Goal: Task Accomplishment & Management: Manage account settings

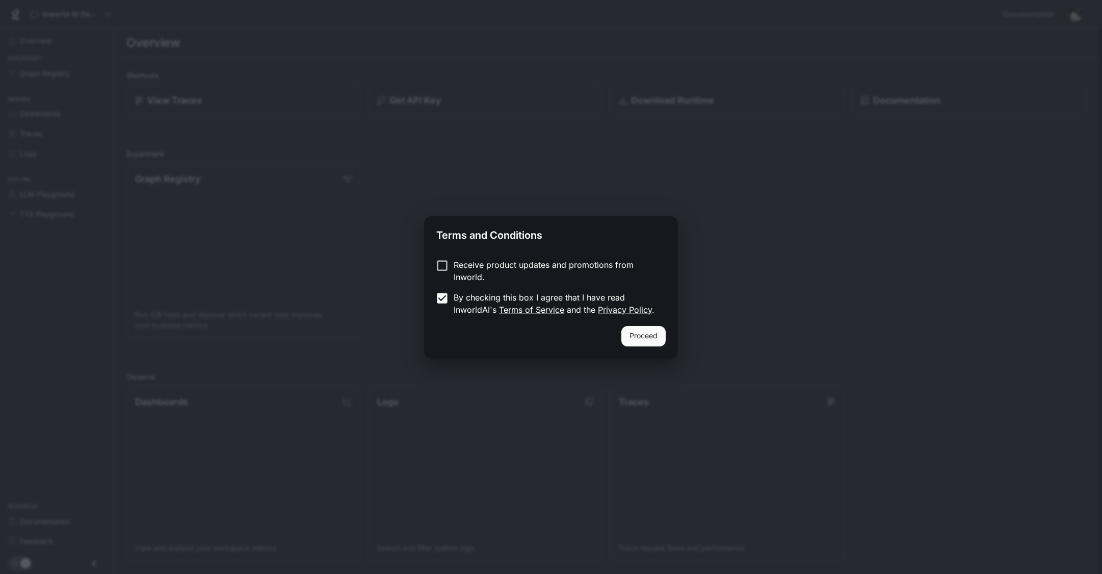
click at [652, 335] on button "Proceed" at bounding box center [644, 336] width 44 height 20
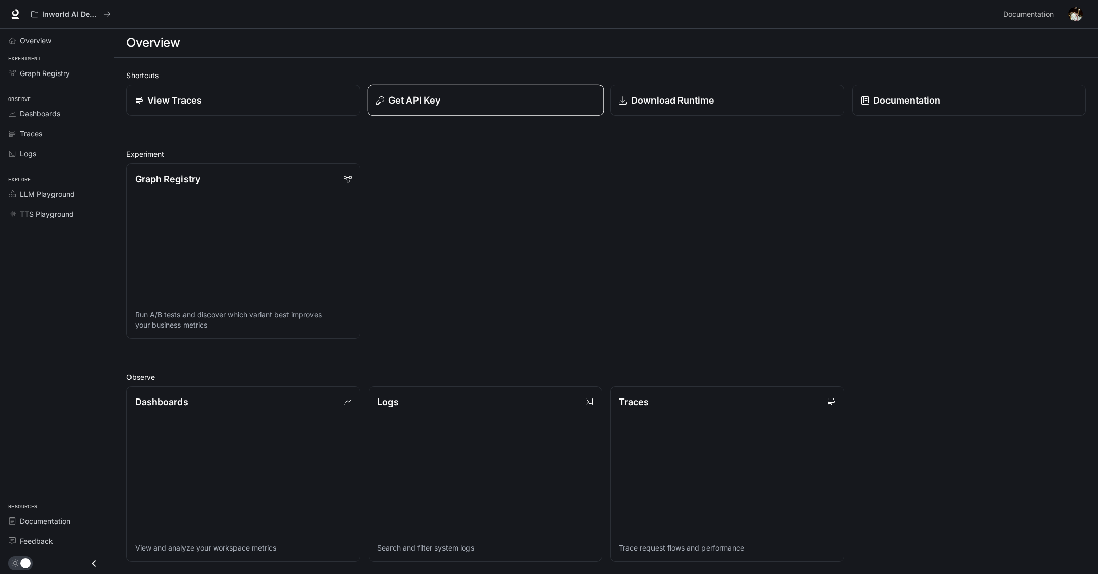
click at [459, 100] on div "Get API Key" at bounding box center [485, 100] width 219 height 14
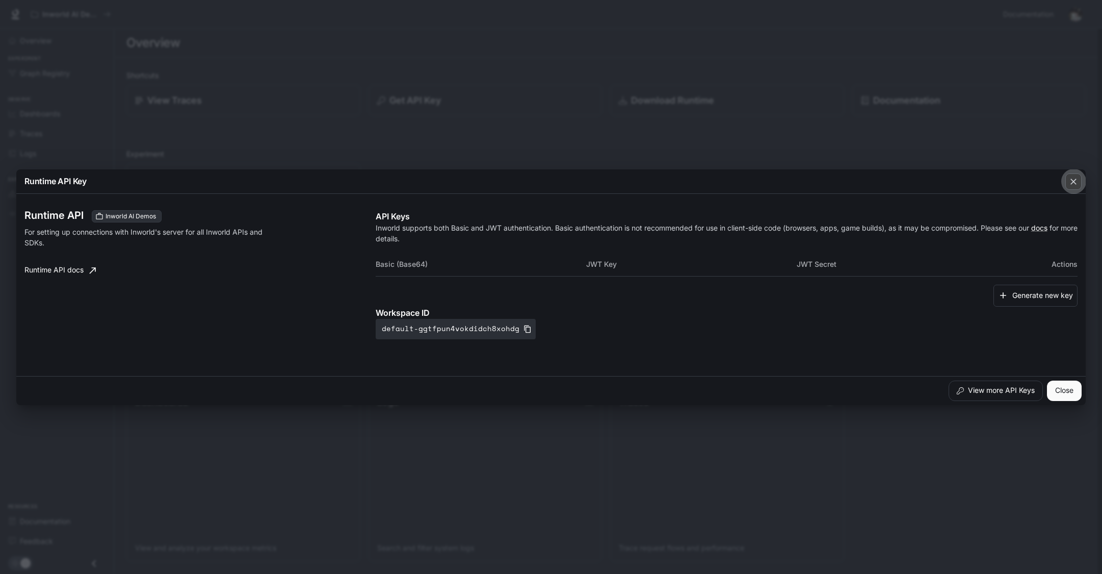
click at [1079, 179] on div "button" at bounding box center [1074, 181] width 16 height 16
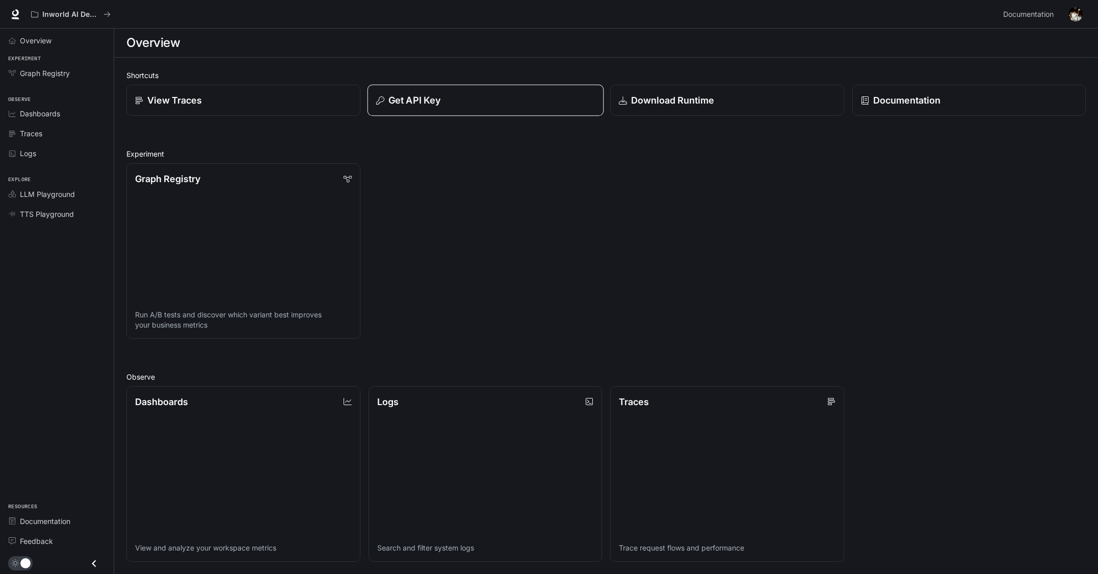
click at [454, 96] on div "Get API Key" at bounding box center [485, 100] width 219 height 14
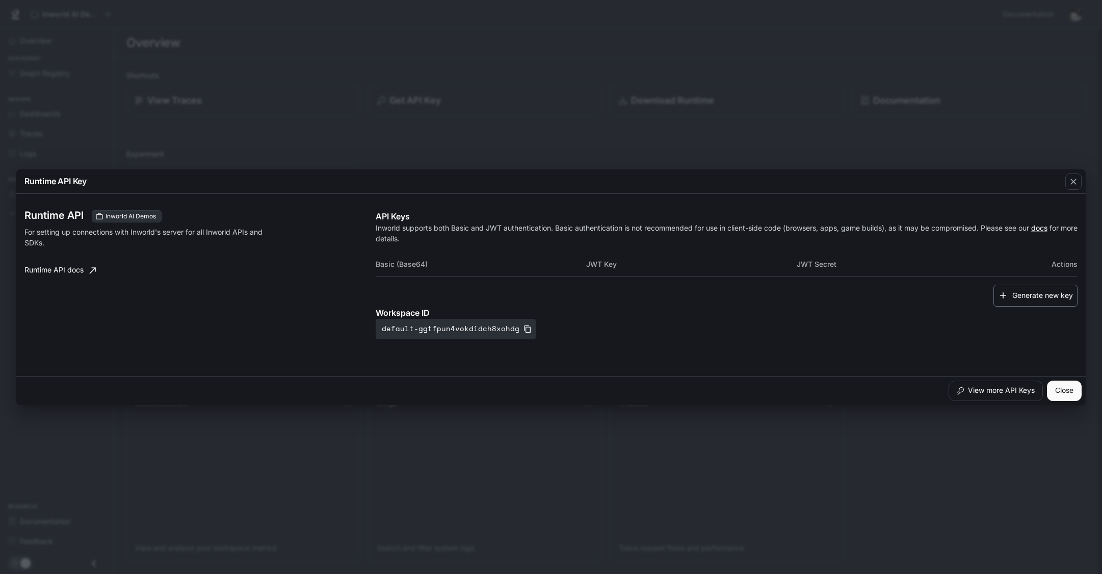
click at [1028, 291] on button "Generate new key" at bounding box center [1036, 295] width 84 height 22
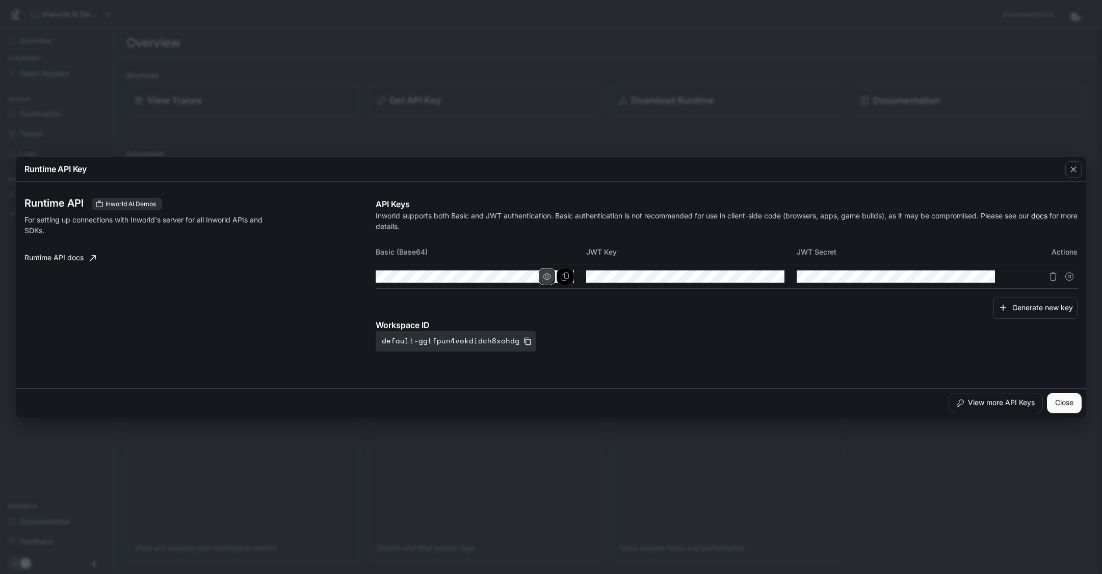
click at [550, 275] on icon "button" at bounding box center [547, 276] width 8 height 8
drag, startPoint x: 760, startPoint y: 272, endPoint x: 774, endPoint y: 273, distance: 14.3
click at [760, 273] on icon "button" at bounding box center [758, 276] width 8 height 8
click at [965, 272] on icon "button" at bounding box center [968, 276] width 8 height 8
click at [564, 273] on icon "Copy Basic (Base64)" at bounding box center [565, 276] width 8 height 8
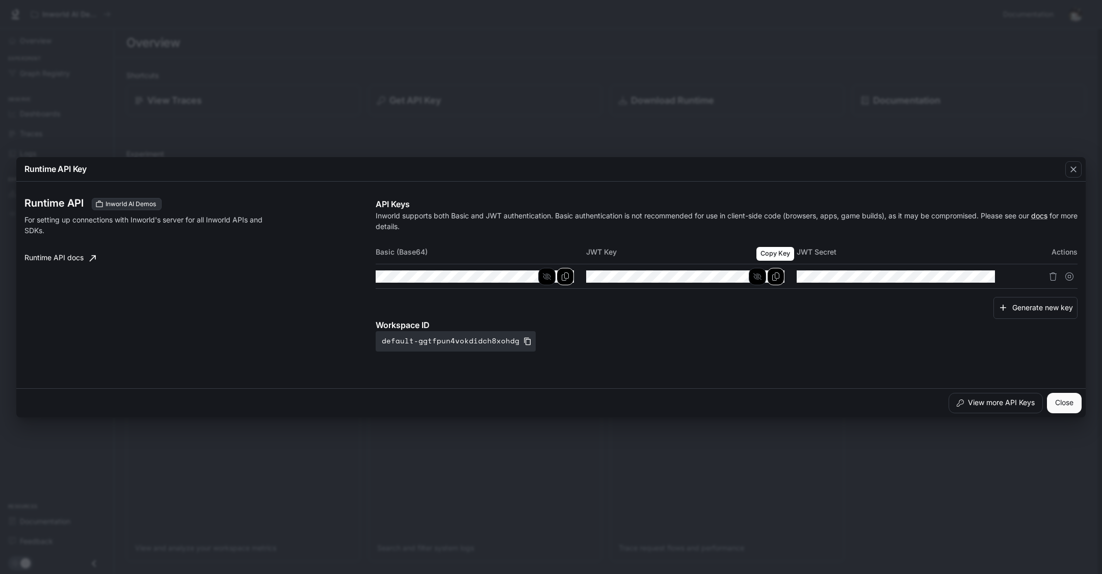
click at [774, 278] on icon "Copy Key" at bounding box center [776, 276] width 8 height 8
click at [990, 276] on icon "Copy Secret" at bounding box center [986, 276] width 8 height 8
click at [1073, 401] on button "Close" at bounding box center [1064, 403] width 35 height 20
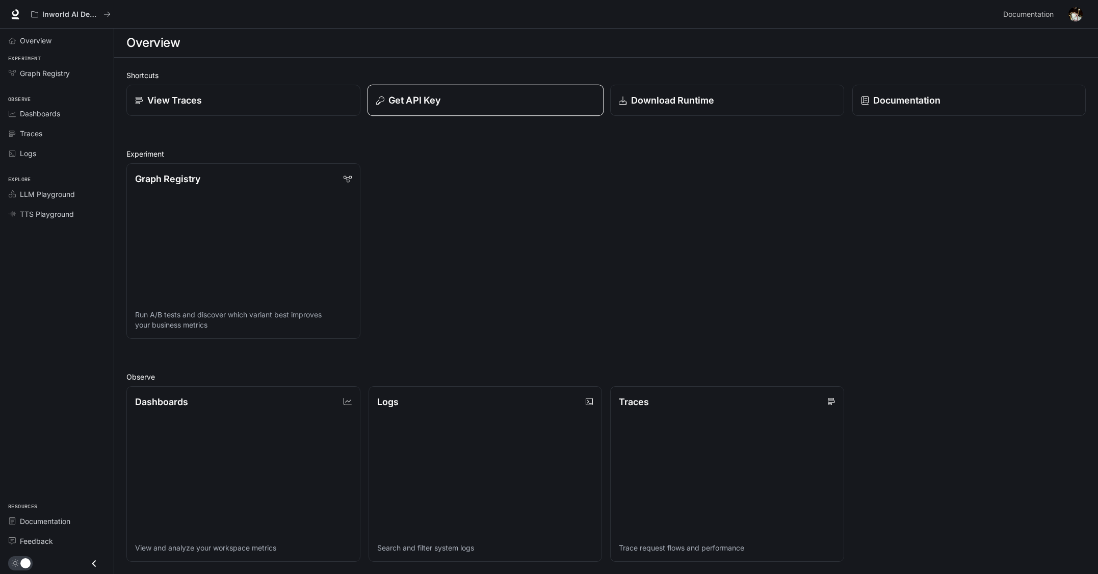
click at [464, 96] on div "Get API Key" at bounding box center [485, 100] width 219 height 14
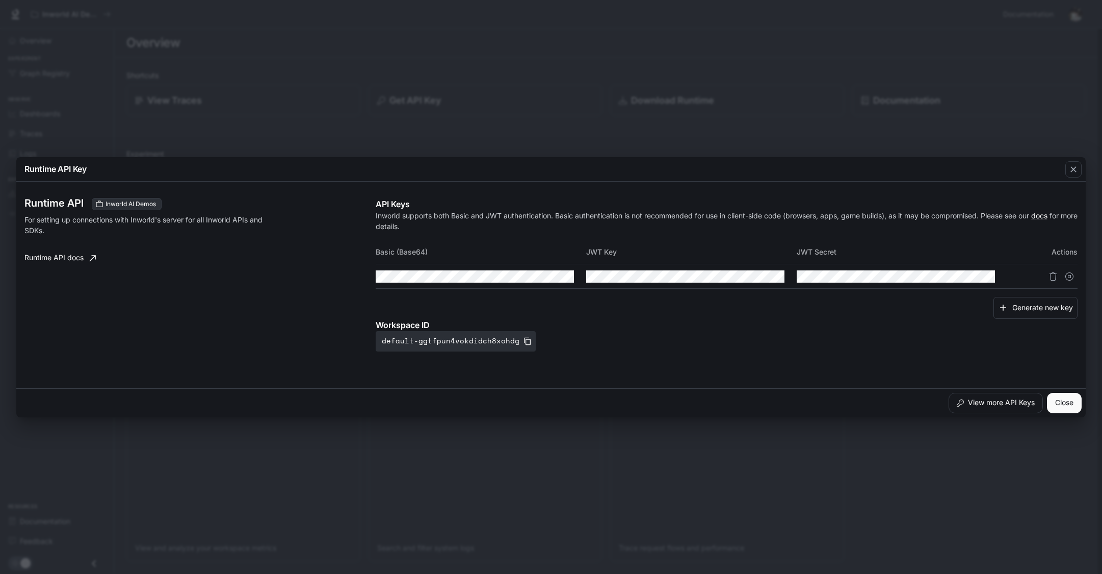
click at [1074, 403] on button "Close" at bounding box center [1064, 403] width 35 height 20
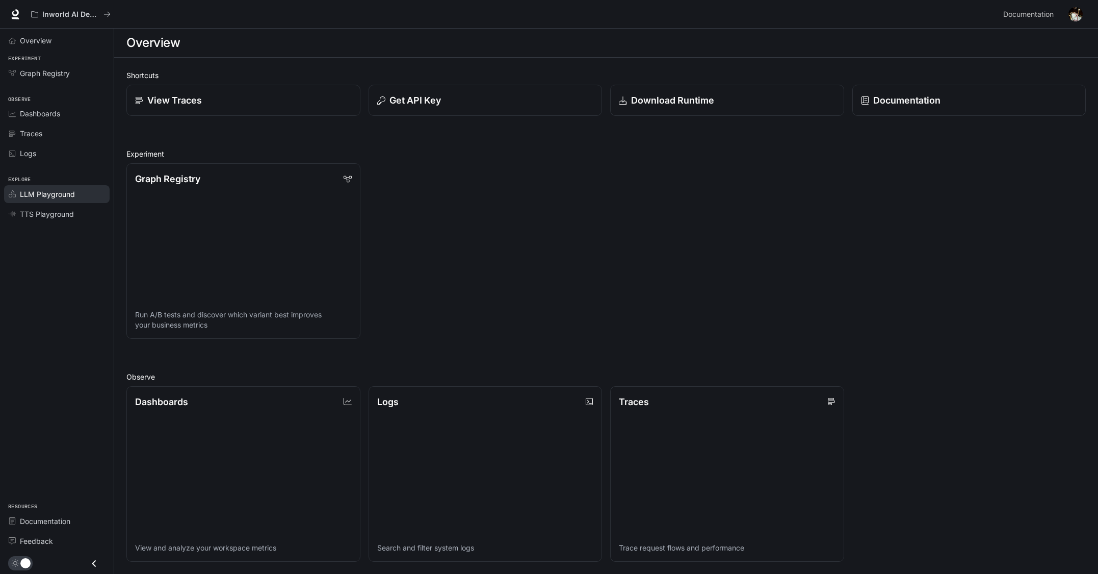
click at [46, 195] on span "LLM Playground" at bounding box center [47, 194] width 55 height 11
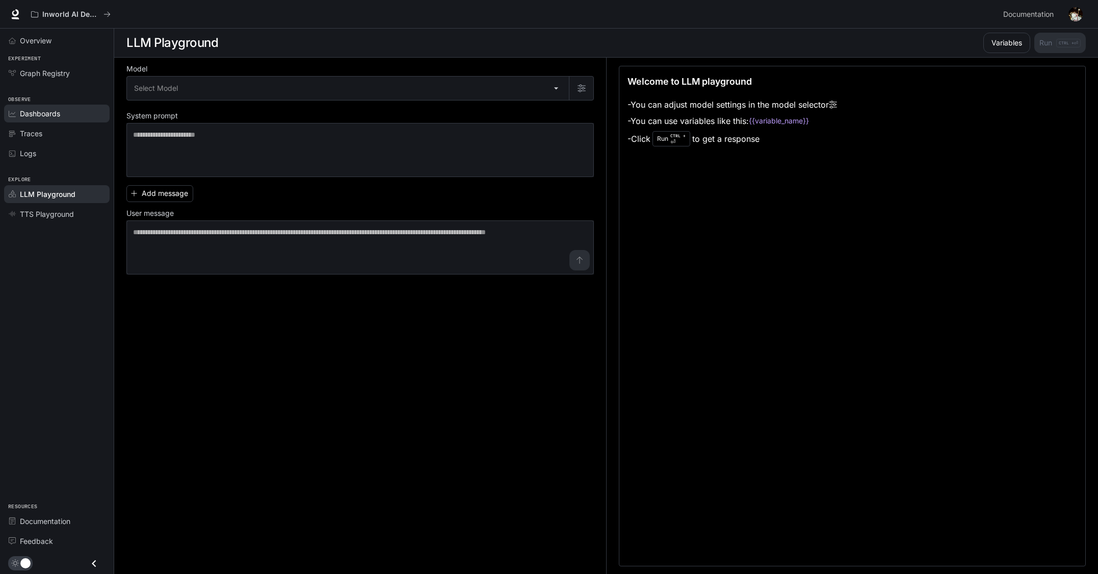
click at [31, 114] on span "Dashboards" at bounding box center [40, 113] width 40 height 11
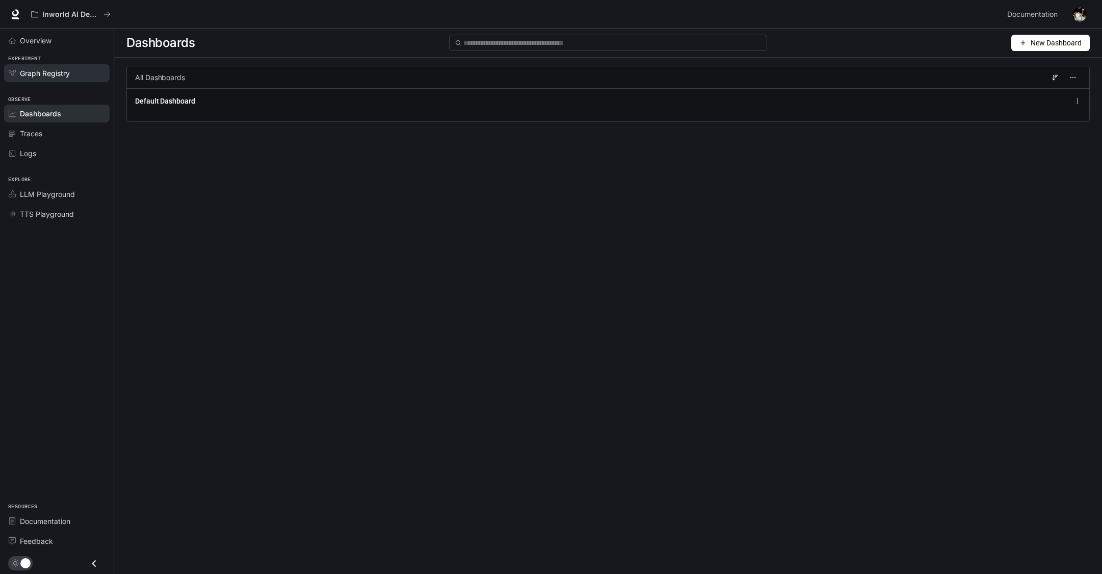
click at [32, 75] on span "Graph Registry" at bounding box center [45, 73] width 50 height 11
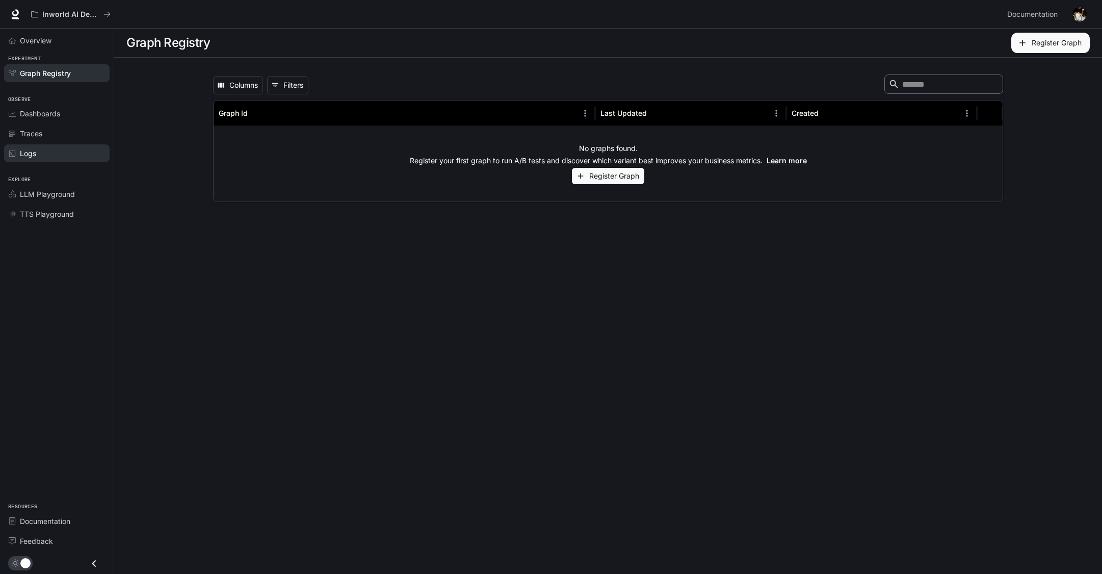
click at [27, 147] on link "Logs" at bounding box center [57, 153] width 106 height 18
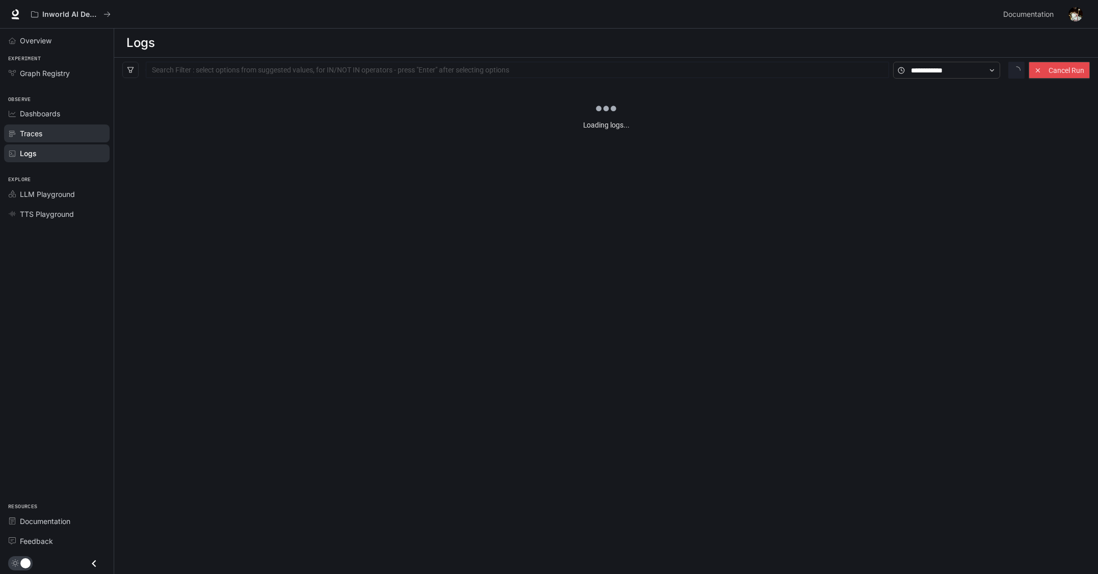
click at [32, 136] on span "Traces" at bounding box center [31, 133] width 22 height 11
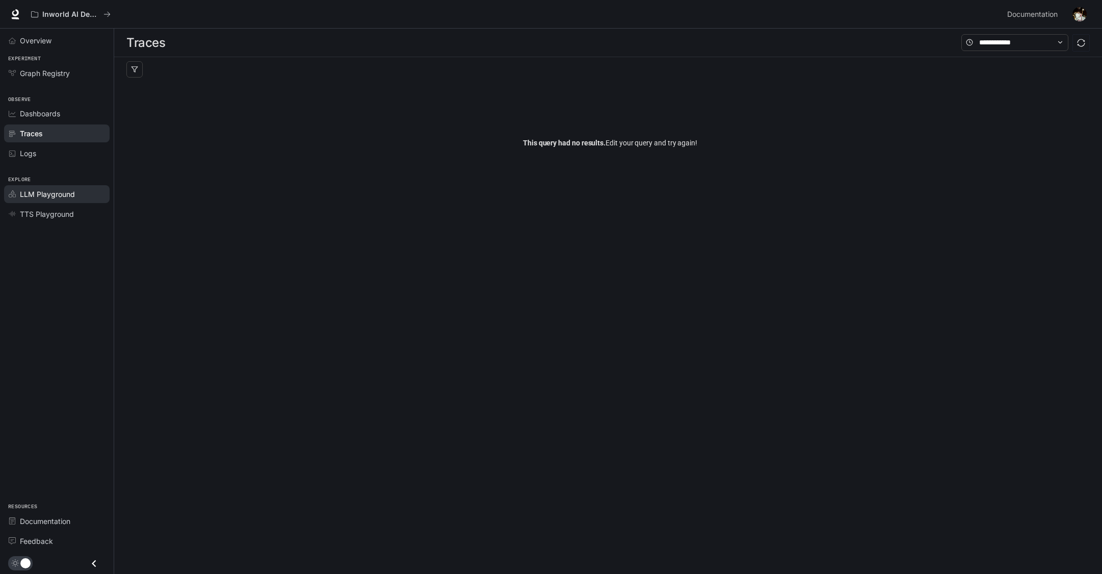
click at [43, 193] on span "LLM Playground" at bounding box center [47, 194] width 55 height 11
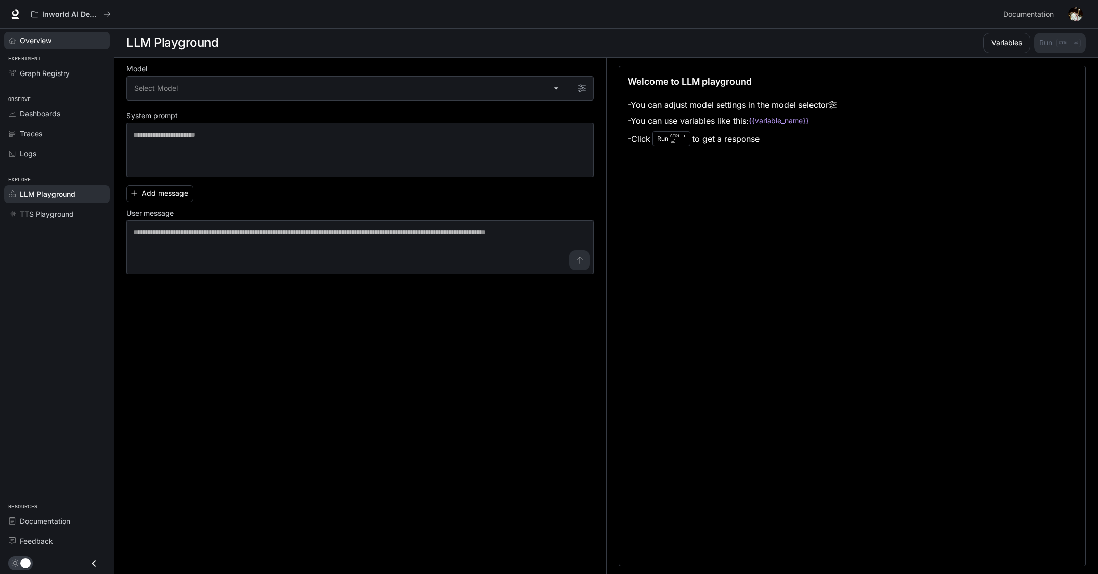
click at [29, 43] on span "Overview" at bounding box center [36, 40] width 32 height 11
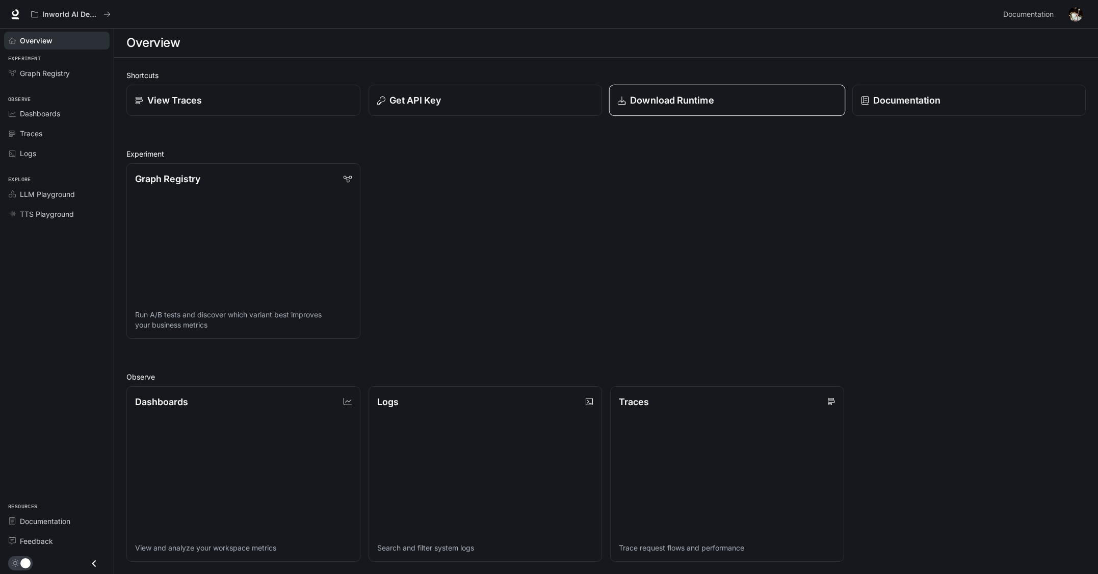
click at [699, 96] on p "Download Runtime" at bounding box center [672, 100] width 84 height 14
